Goal: Information Seeking & Learning: Learn about a topic

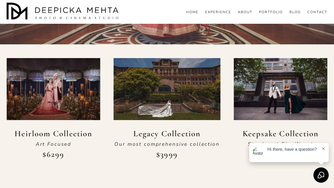
scroll to position [148, 0]
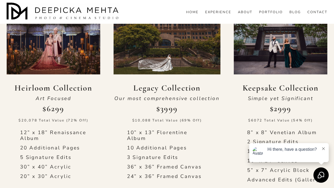
click at [320, 150] on div "Hi there, have a question?" at bounding box center [289, 152] width 80 height 19
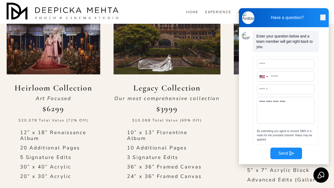
click at [322, 17] on icon at bounding box center [323, 17] width 3 height 1
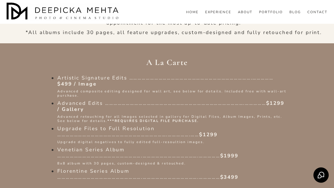
scroll to position [481, 0]
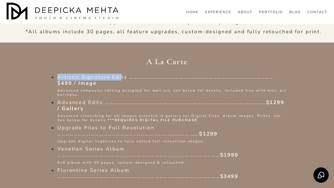
drag, startPoint x: 55, startPoint y: 82, endPoint x: 122, endPoint y: 83, distance: 66.3
click at [122, 83] on p "Artistic Signature Edits …………………………………………………………………………….…………… $499 / Image" at bounding box center [172, 80] width 230 height 12
click at [129, 86] on p "Artistic Signature Edits …………………………………………………………………………….…………… $499 / Image" at bounding box center [172, 80] width 230 height 12
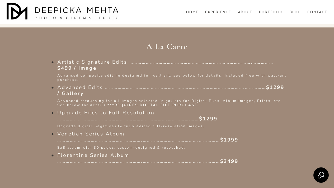
scroll to position [499, 0]
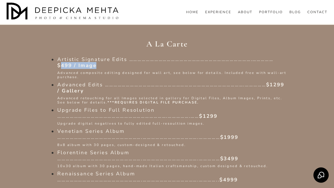
drag, startPoint x: 61, startPoint y: 72, endPoint x: 95, endPoint y: 75, distance: 34.3
click at [95, 75] on li "Artistic Signature Edits …………………………………………………………………………….…………… $499 / Image Advan…" at bounding box center [172, 68] width 230 height 23
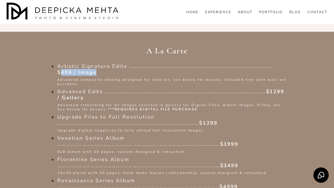
scroll to position [512, 0]
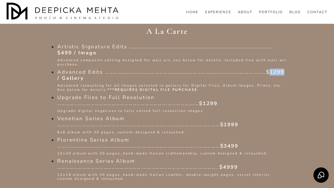
drag, startPoint x: 62, startPoint y: 84, endPoint x: 75, endPoint y: 85, distance: 13.5
click at [75, 82] on strong "$1299 / Gallery" at bounding box center [171, 75] width 229 height 13
click at [109, 81] on p "Advanced Edits ……………………………………………………………………………………….…………… $1299 / Gallery" at bounding box center [172, 75] width 230 height 12
drag, startPoint x: 100, startPoint y: 90, endPoint x: 164, endPoint y: 91, distance: 63.9
click at [164, 91] on span "Advanced retouching for all Images selected in gallery for Digital Files, Album…" at bounding box center [170, 87] width 227 height 9
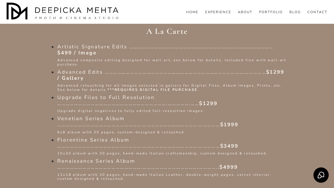
click at [227, 92] on p "Advanced retouching for all Images selected in gallery for Digital Files, Album…" at bounding box center [172, 88] width 230 height 8
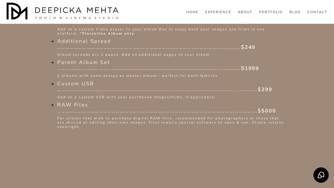
scroll to position [705, 0]
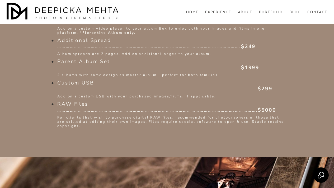
drag, startPoint x: 59, startPoint y: 108, endPoint x: 92, endPoint y: 115, distance: 33.0
click at [92, 114] on span "RAW Files ……………………………………………………………………………………………………………….……………. $5000" at bounding box center [166, 107] width 219 height 13
drag, startPoint x: 95, startPoint y: 114, endPoint x: 58, endPoint y: 111, distance: 36.8
click at [58, 111] on span "RAW Files ……………………………………………………………………………………………………………….……………. $5000" at bounding box center [166, 107] width 219 height 13
click at [122, 113] on span "RAW Files ……………………………………………………………………………………………………………….……………. $5000" at bounding box center [166, 107] width 219 height 13
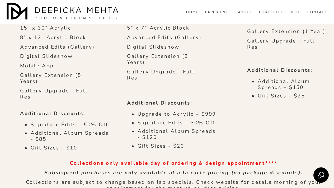
scroll to position [201, 0]
